Goal: Transaction & Acquisition: Purchase product/service

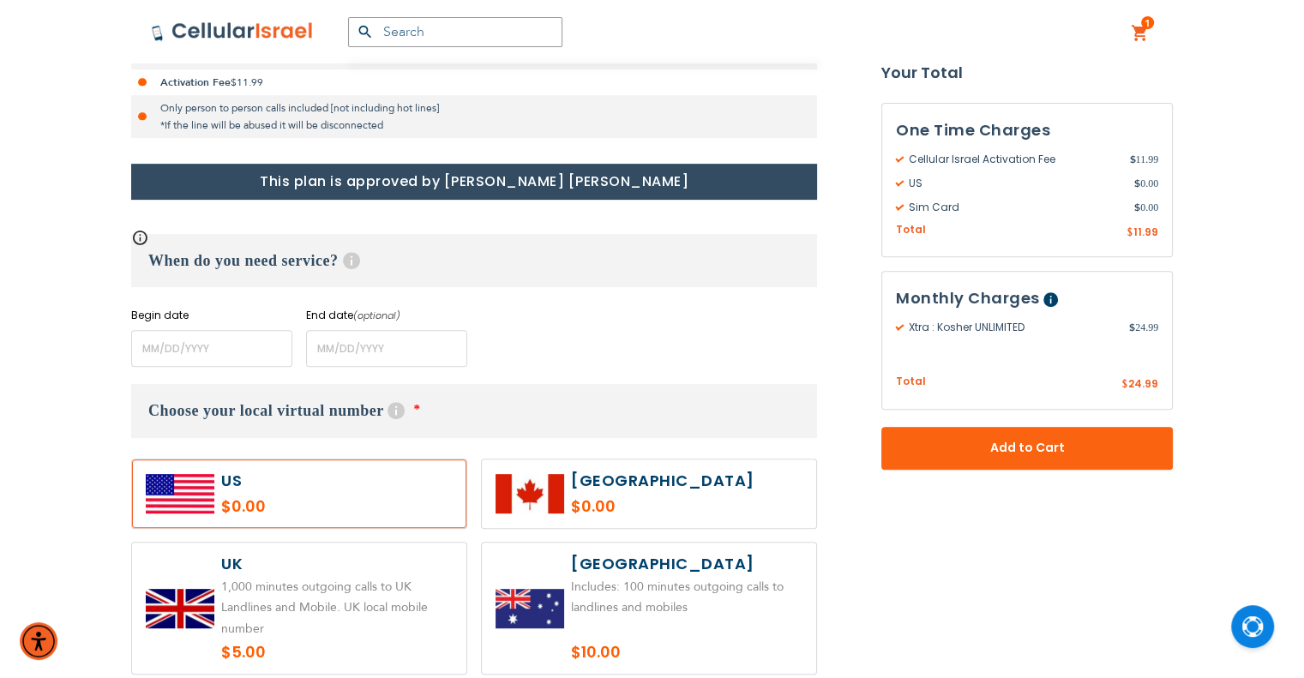
scroll to position [600, 0]
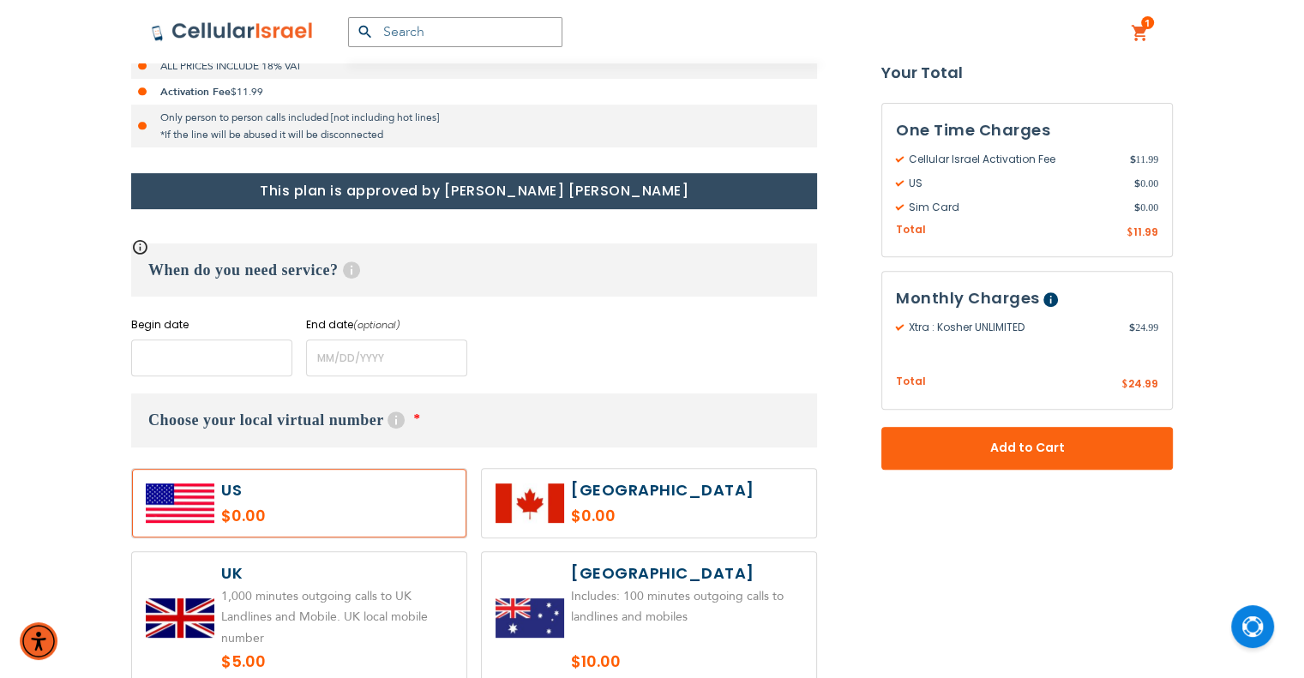
click at [230, 352] on input "name" at bounding box center [211, 358] width 161 height 37
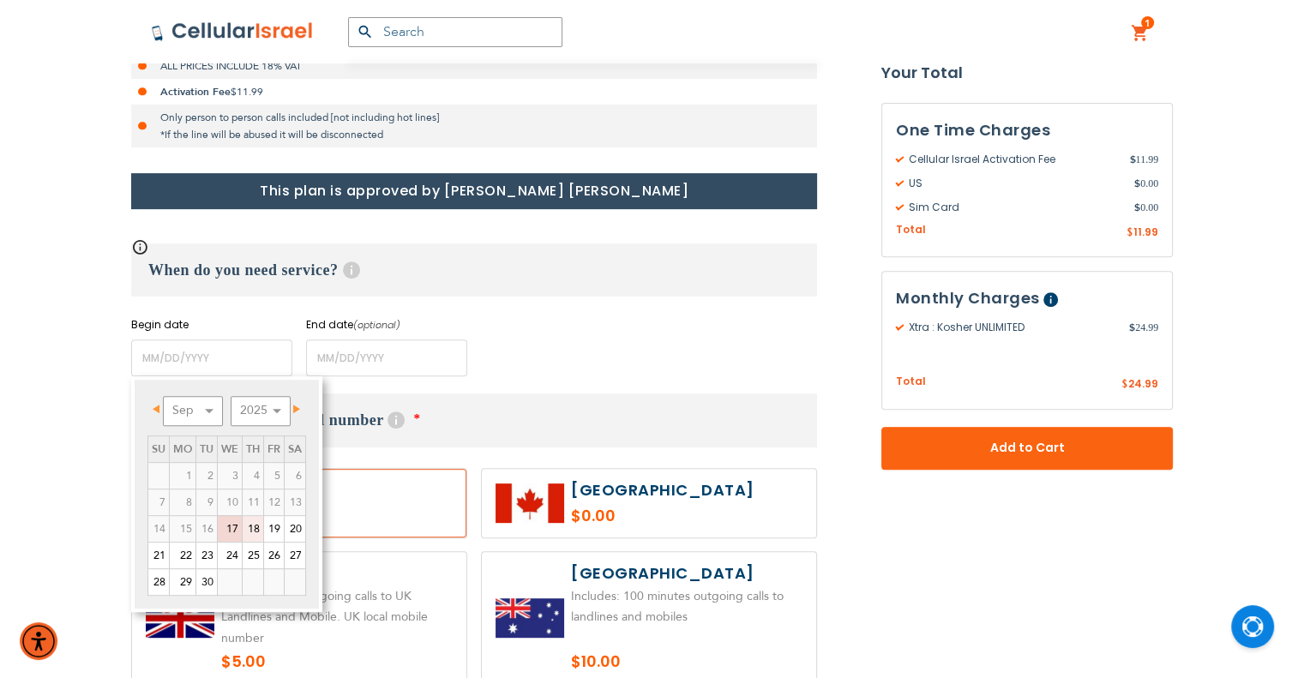
click at [254, 529] on link "18" at bounding box center [253, 529] width 21 height 26
type input "[DATE]"
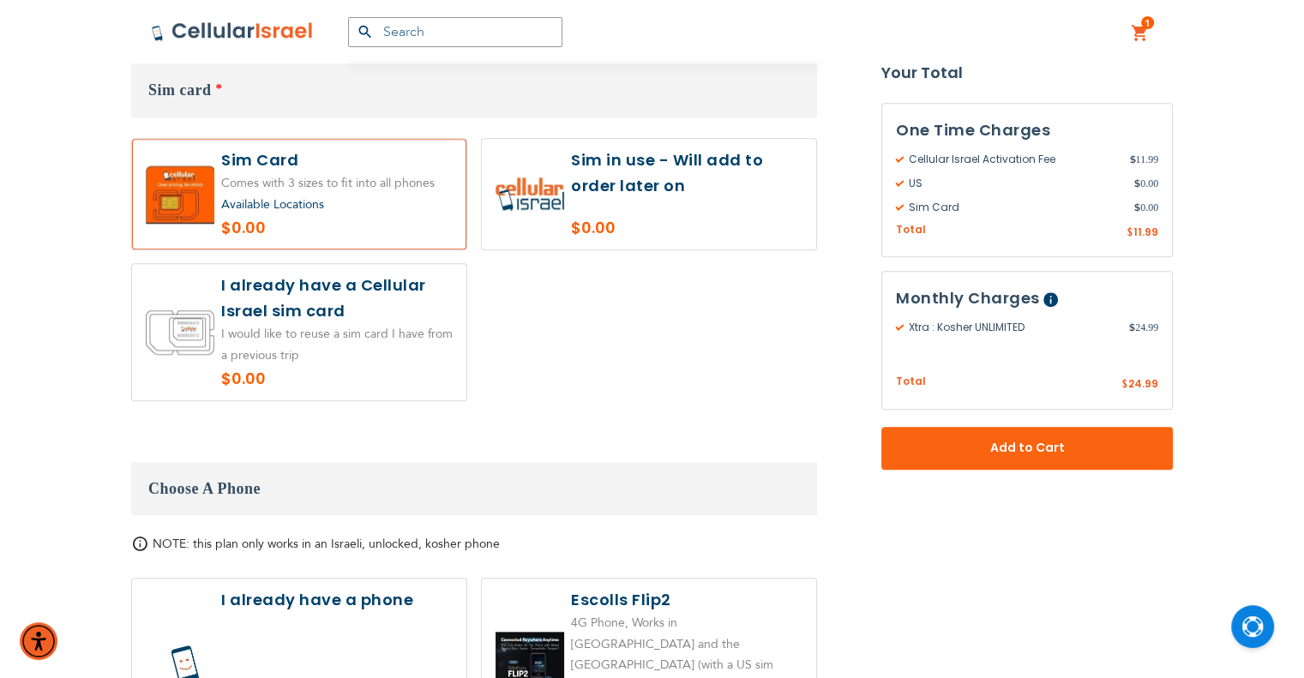
scroll to position [1715, 0]
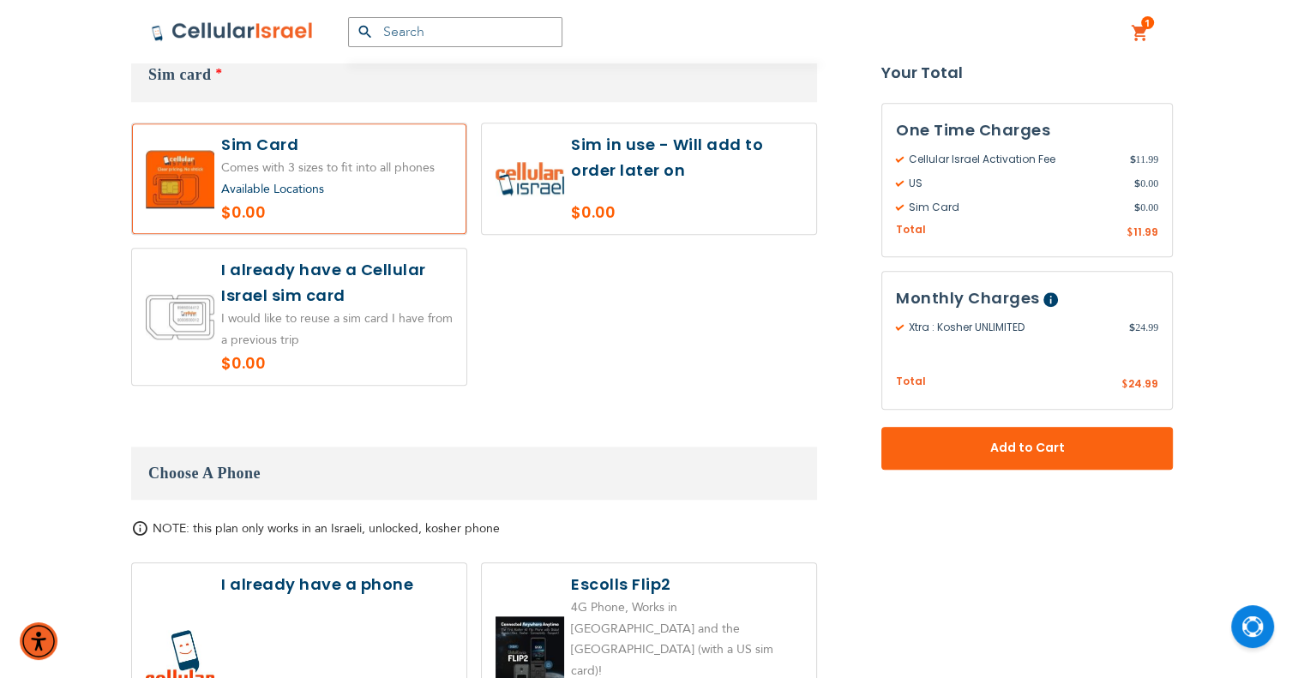
click at [667, 160] on label at bounding box center [649, 178] width 334 height 111
radio input "true"
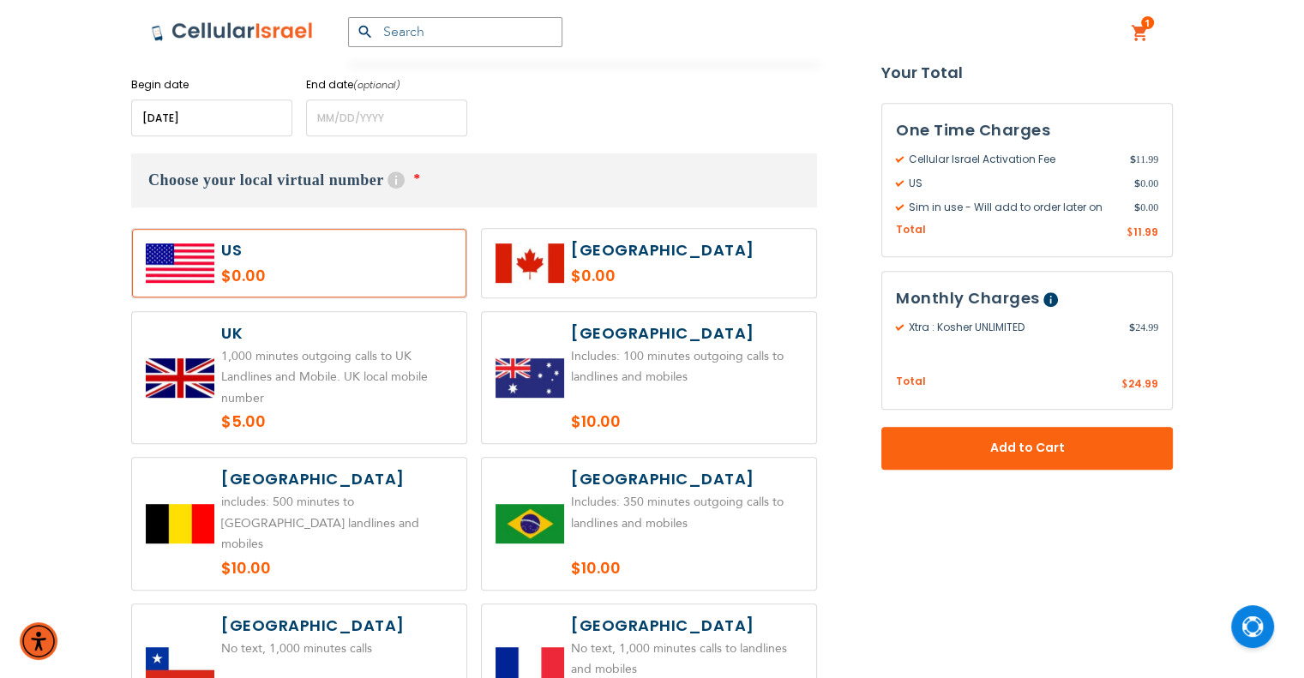
scroll to position [858, 0]
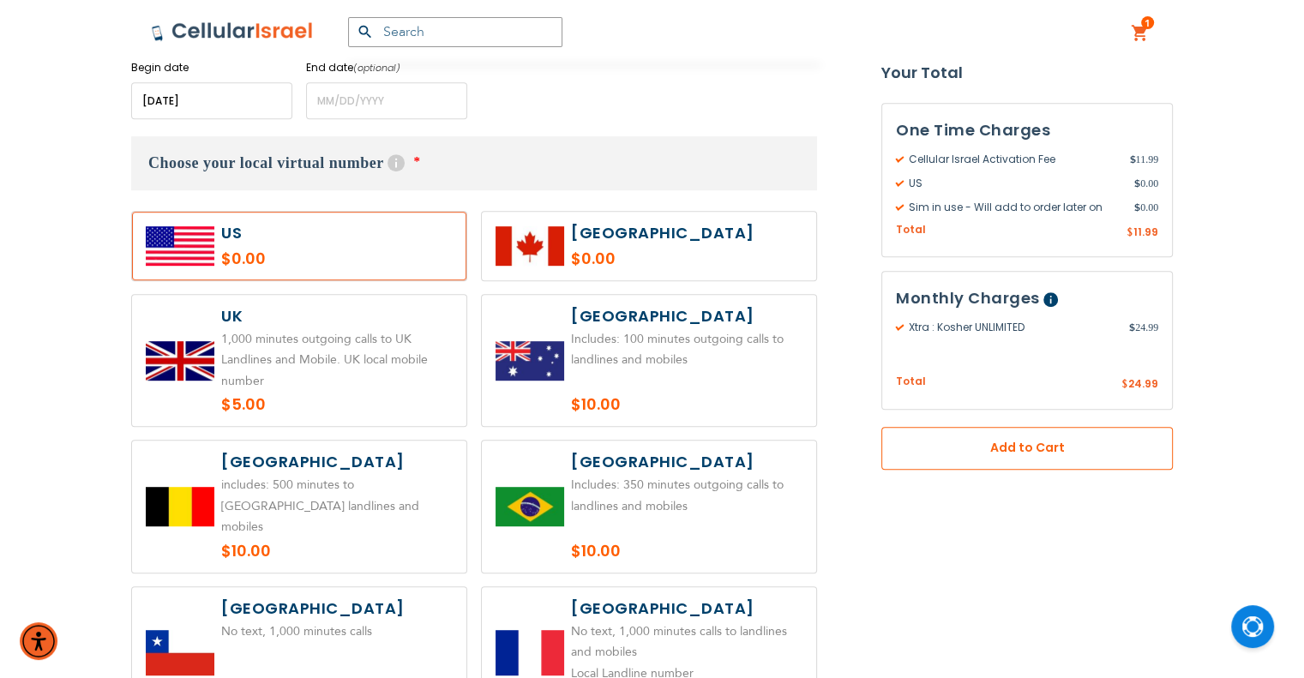
click at [987, 458] on button "Add to Cart" at bounding box center [1028, 448] width 292 height 43
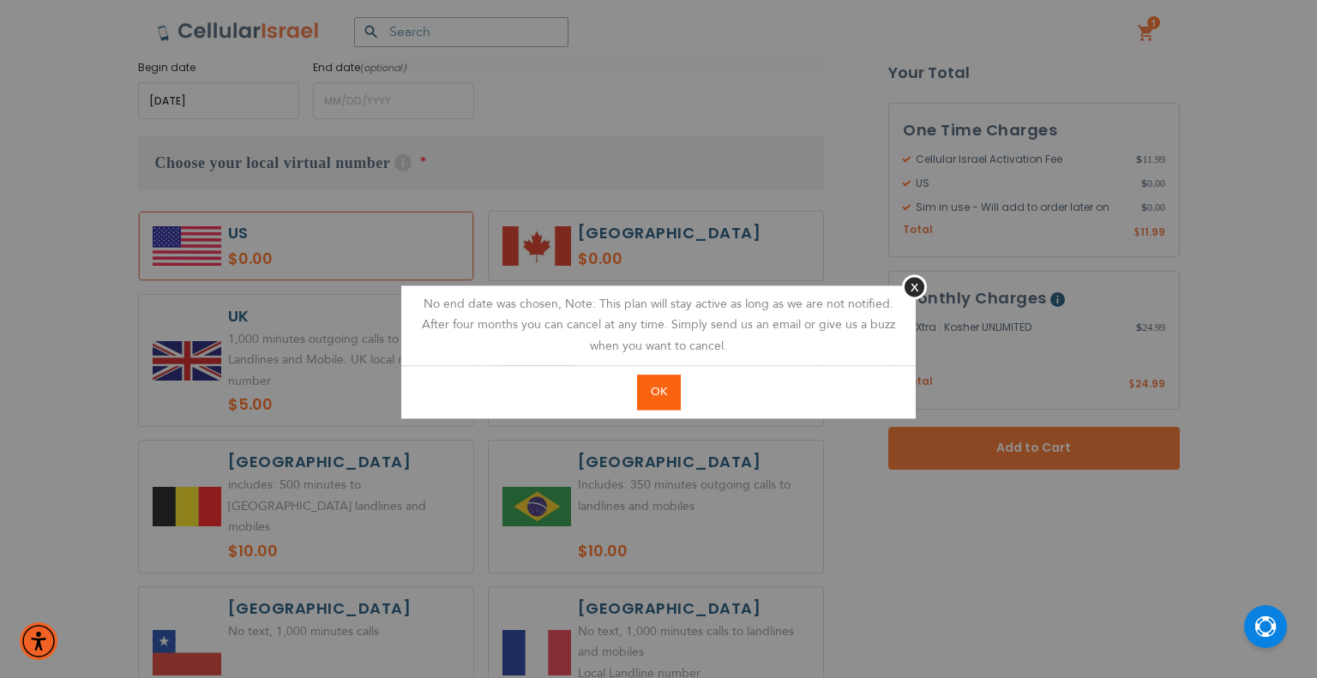
click at [677, 402] on button "OK" at bounding box center [659, 392] width 44 height 35
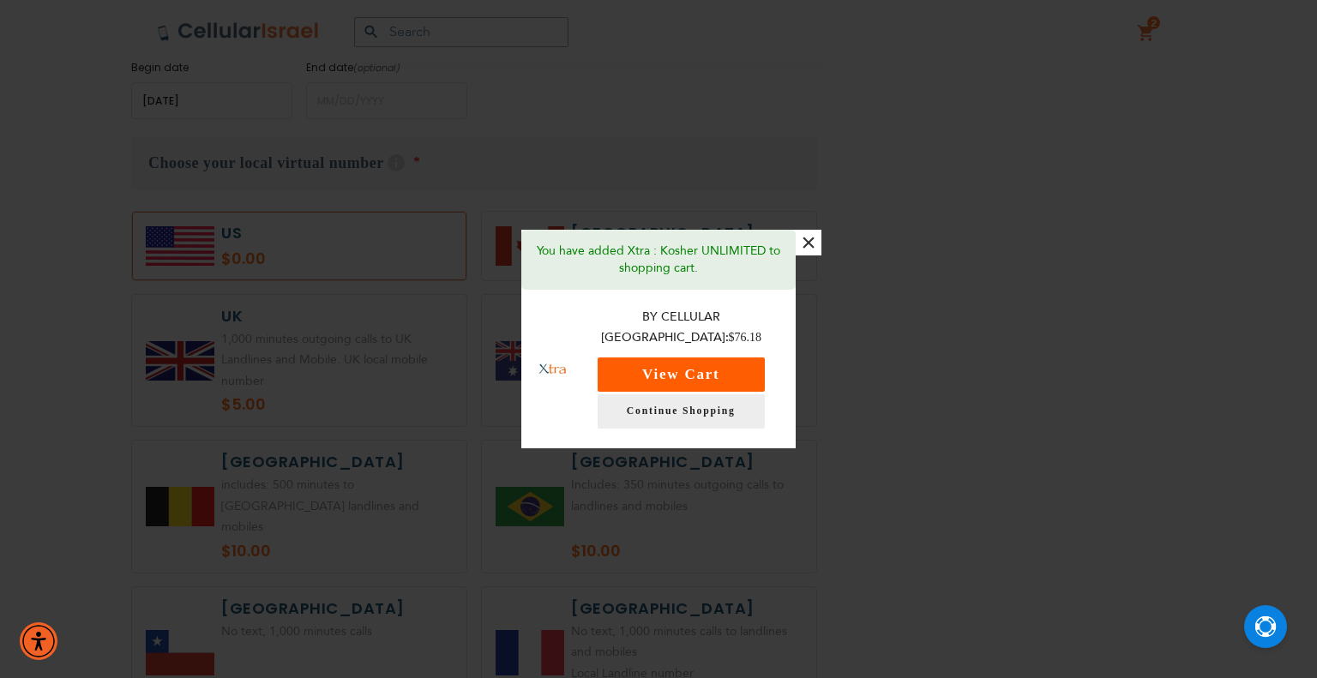
click at [750, 359] on button "View Cart" at bounding box center [681, 375] width 167 height 34
